Goal: Information Seeking & Learning: Learn about a topic

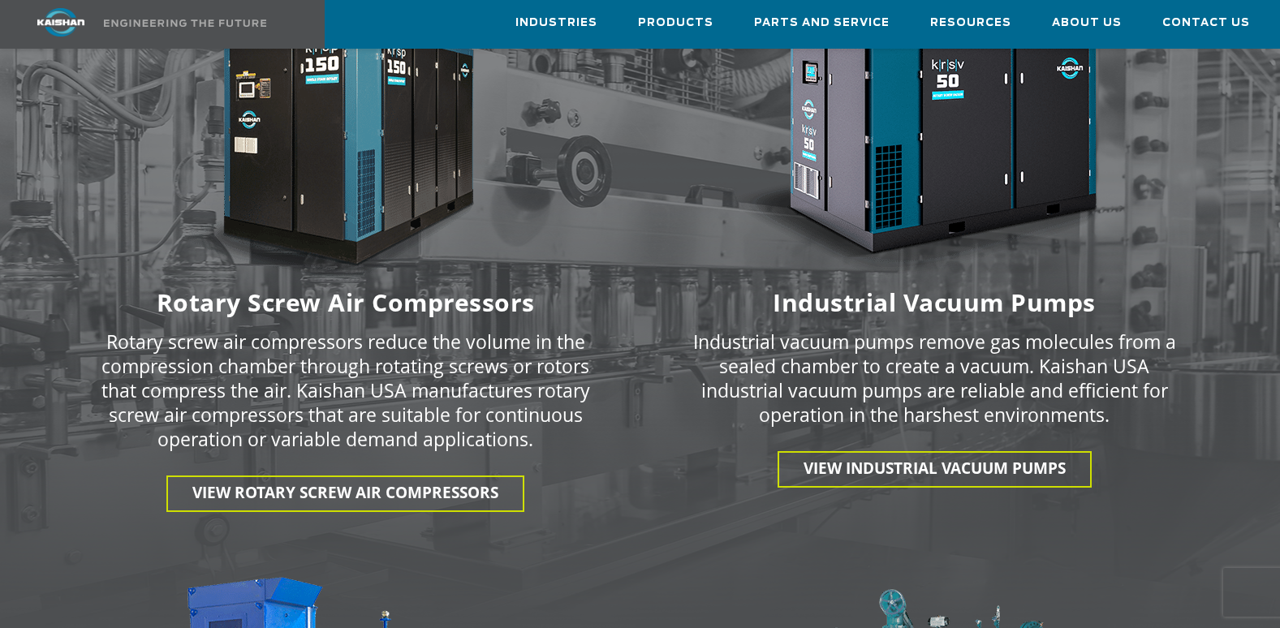
scroll to position [2273, 0]
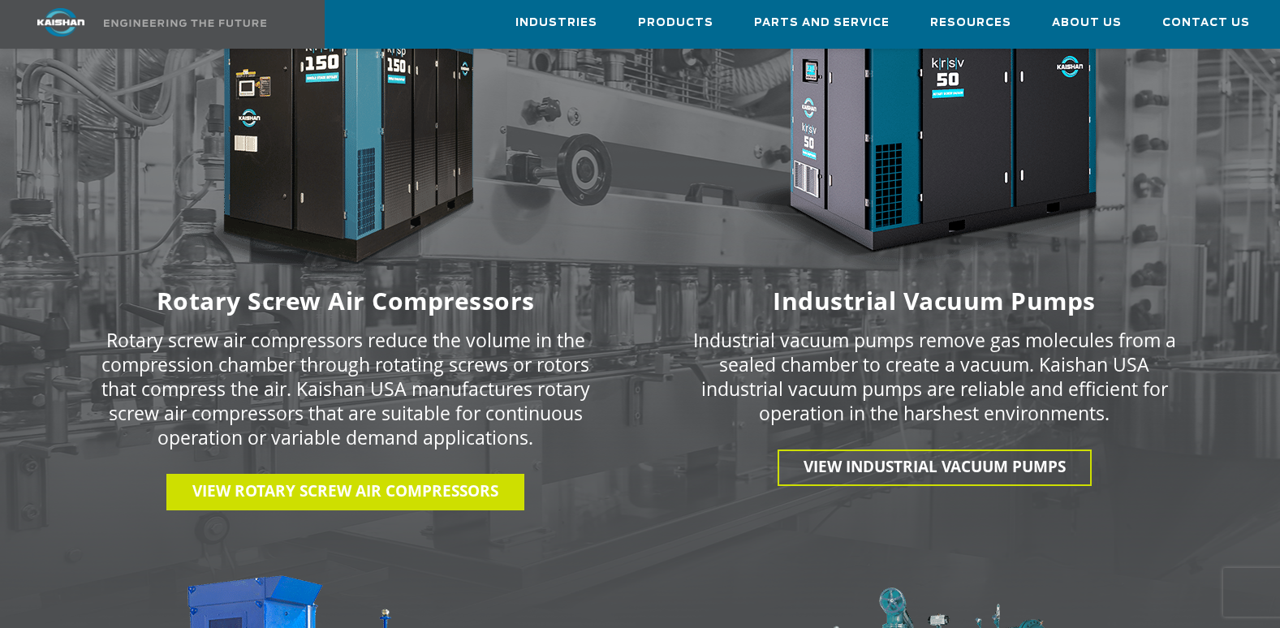
click at [290, 481] on span "View Rotary Screw Air Compressors" at bounding box center [345, 491] width 306 height 21
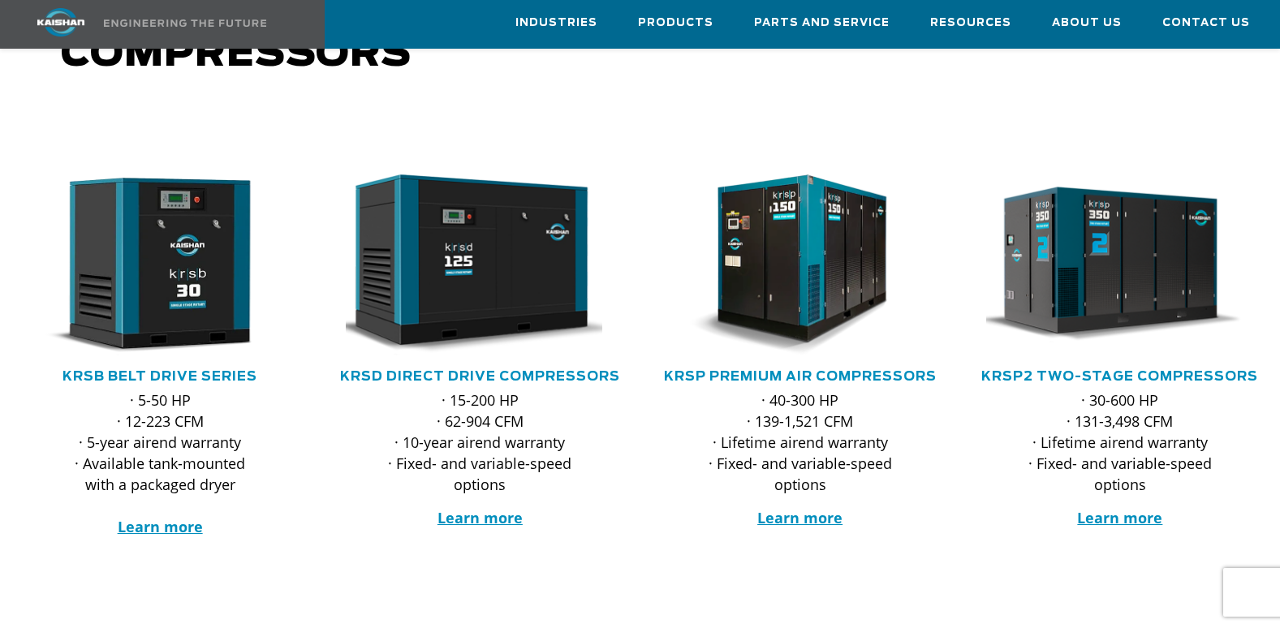
scroll to position [244, 0]
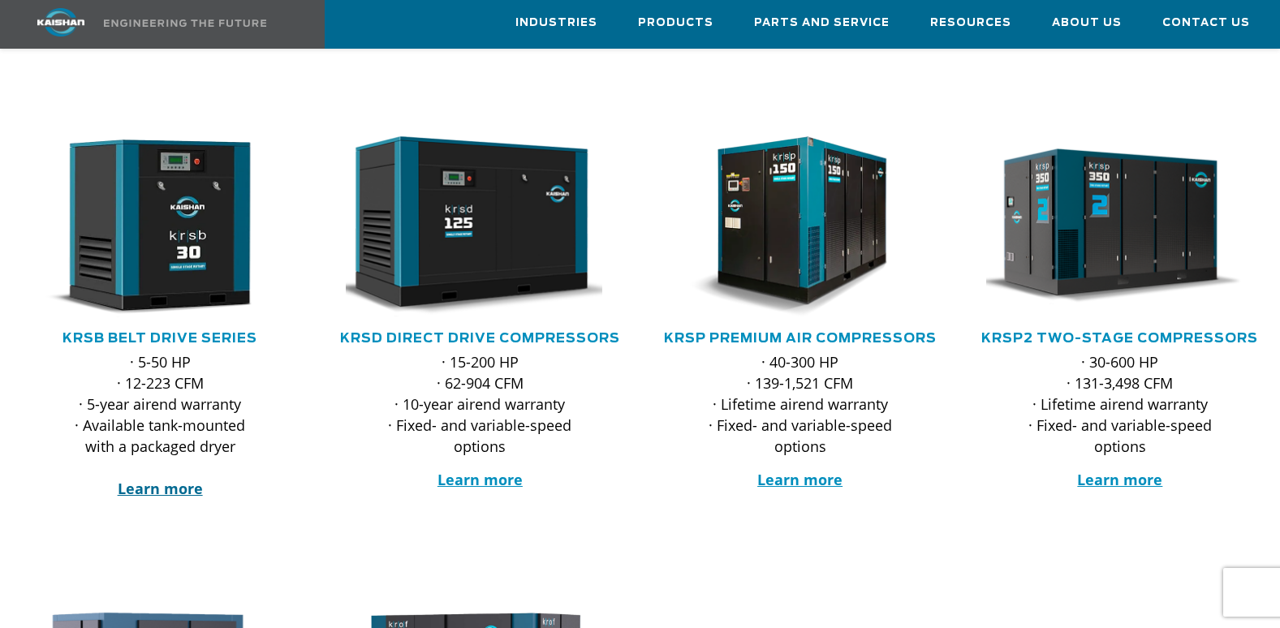
click at [170, 479] on strong "Learn more" at bounding box center [160, 488] width 85 height 19
